Goal: Information Seeking & Learning: Learn about a topic

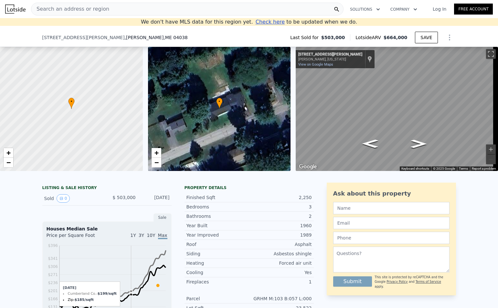
scroll to position [100, 0]
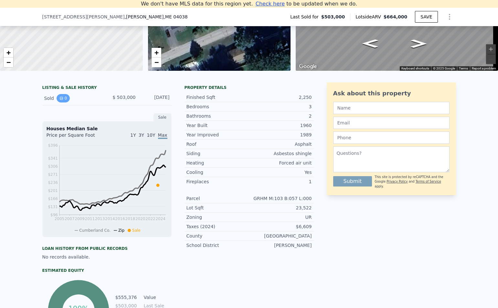
click at [60, 102] on button "0" at bounding box center [64, 98] width 14 height 8
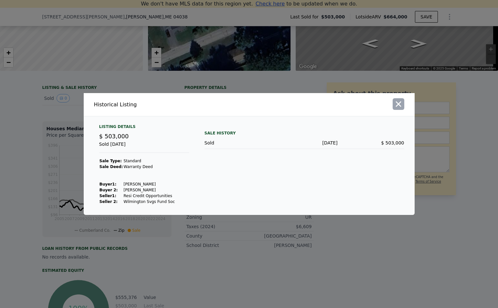
click at [400, 104] on icon "button" at bounding box center [398, 103] width 9 height 9
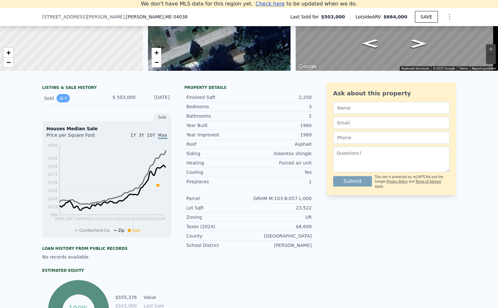
click at [59, 100] on icon "View historical data" at bounding box center [61, 98] width 4 height 4
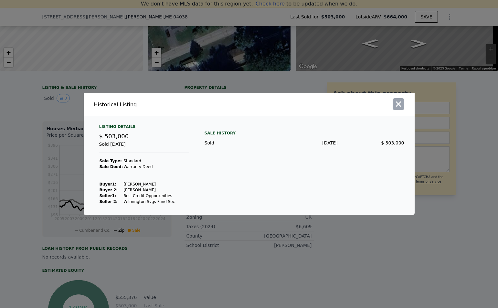
click at [400, 104] on icon "button" at bounding box center [398, 103] width 9 height 9
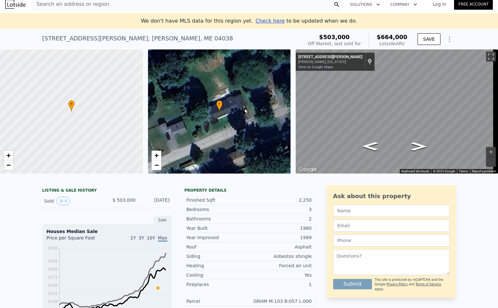
scroll to position [0, 0]
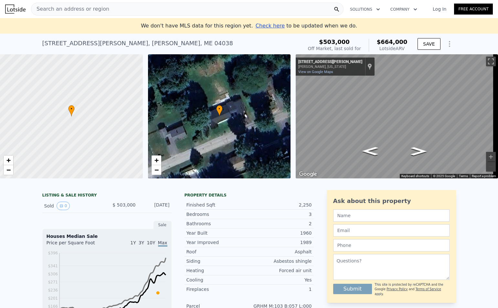
click at [79, 7] on span "Search an address or region" at bounding box center [70, 9] width 78 height 8
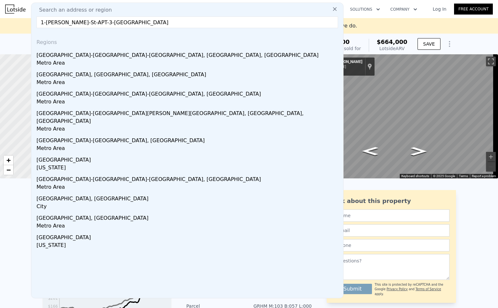
click at [46, 22] on input "1-[PERSON_NAME]-St-APT-3-[GEOGRAPHIC_DATA]" at bounding box center [187, 22] width 301 height 12
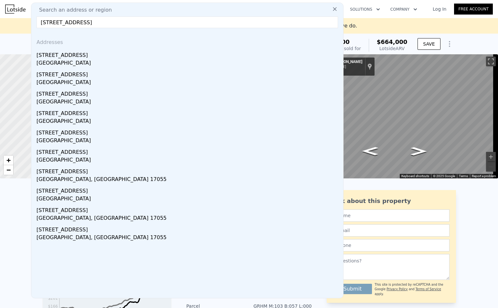
click at [44, 23] on input "[STREET_ADDRESS]" at bounding box center [187, 22] width 301 height 12
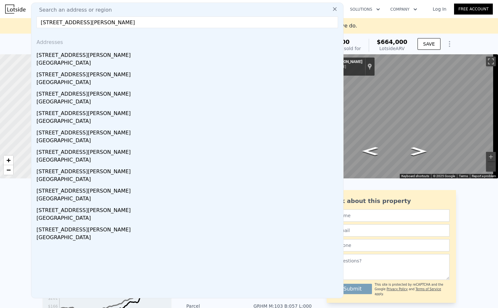
click at [41, 23] on input "[STREET_ADDRESS][PERSON_NAME]" at bounding box center [187, 22] width 301 height 12
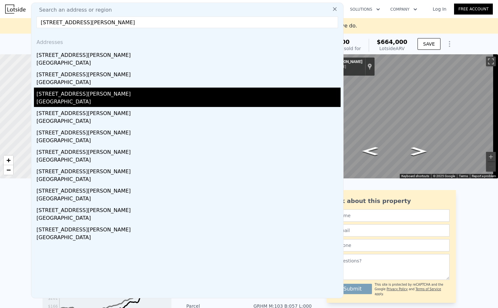
type input "[STREET_ADDRESS][PERSON_NAME]"
click at [61, 94] on div "[STREET_ADDRESS][PERSON_NAME]" at bounding box center [189, 93] width 304 height 10
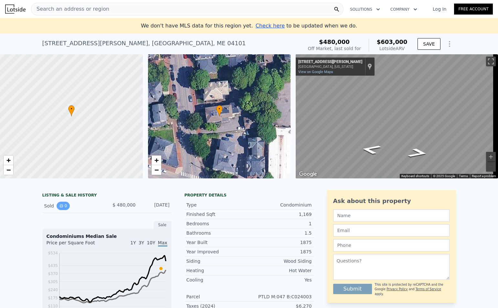
click at [60, 210] on button "0" at bounding box center [64, 206] width 14 height 8
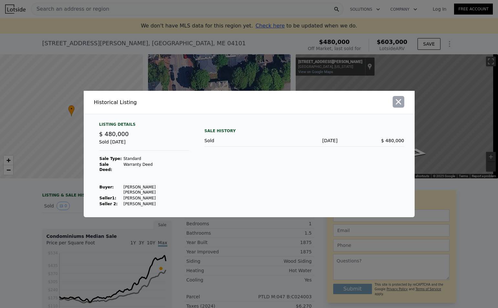
click at [396, 106] on icon "button" at bounding box center [398, 101] width 9 height 9
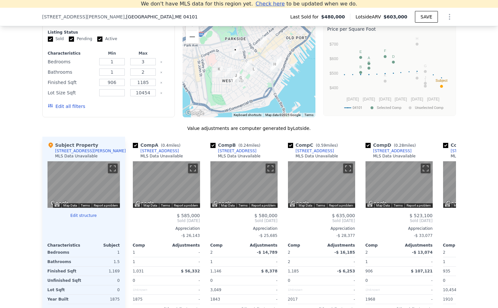
scroll to position [639, 0]
